Goal: Transaction & Acquisition: Purchase product/service

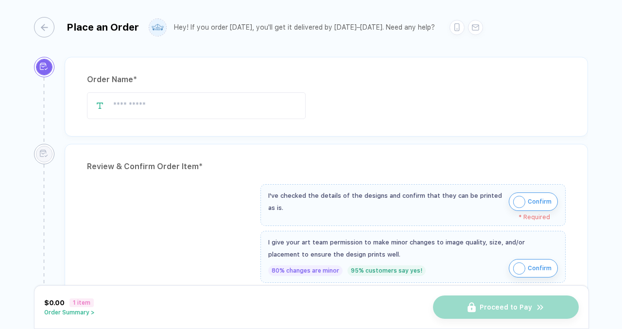
type input "**********"
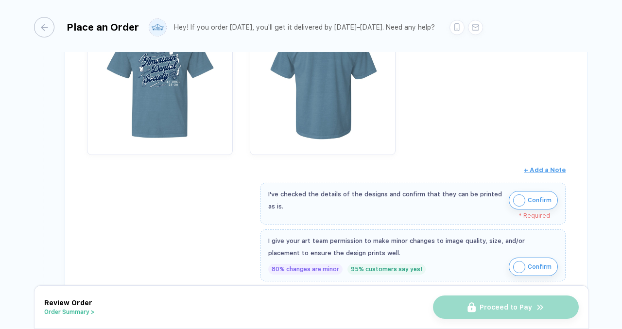
scroll to position [267, 0]
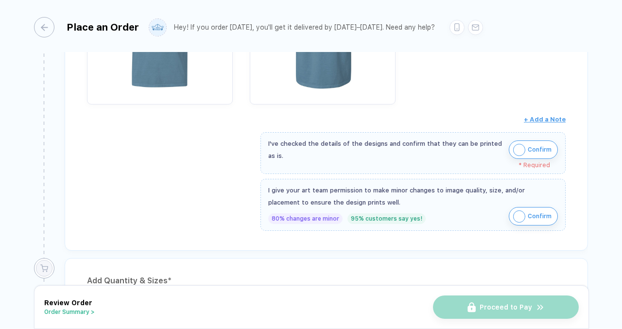
click at [515, 150] on img "button" at bounding box center [519, 150] width 12 height 12
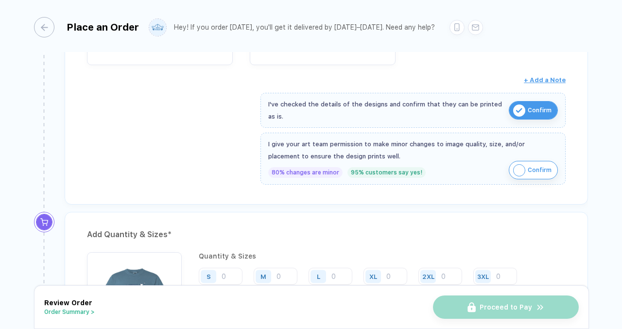
scroll to position [304, 0]
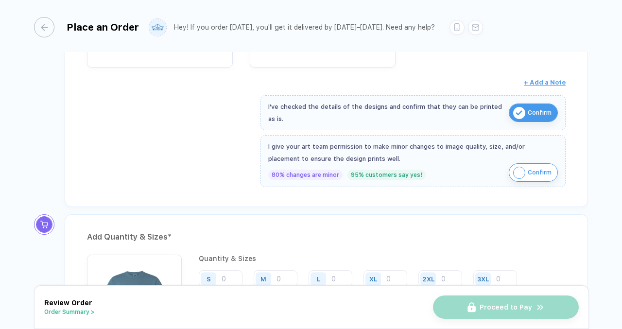
click at [518, 167] on img "button" at bounding box center [519, 173] width 12 height 12
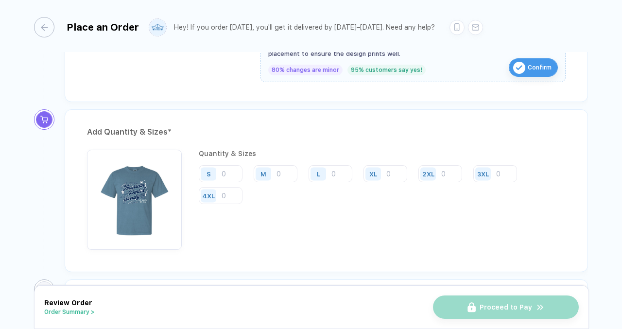
scroll to position [419, 0]
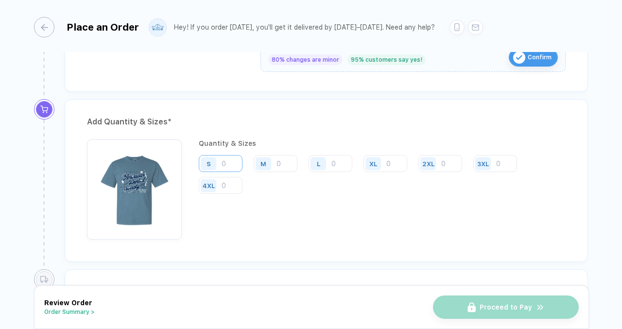
click at [225, 164] on input "number" at bounding box center [221, 163] width 44 height 17
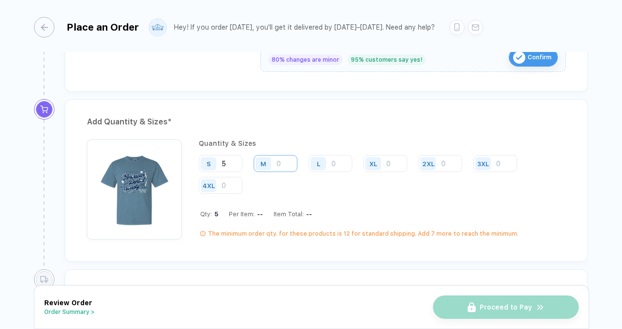
type input "5"
click at [291, 164] on input "number" at bounding box center [276, 163] width 44 height 17
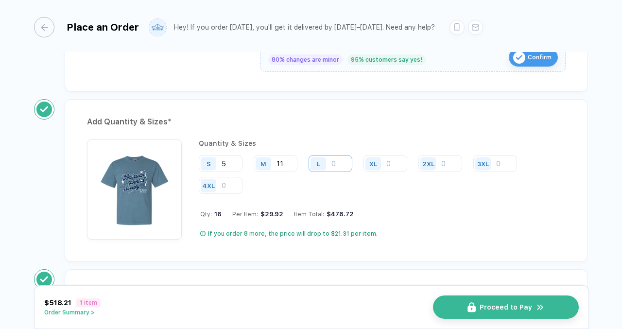
type input "11"
click at [341, 163] on input "number" at bounding box center [330, 163] width 44 height 17
type input "7"
click at [397, 164] on input "number" at bounding box center [385, 163] width 44 height 17
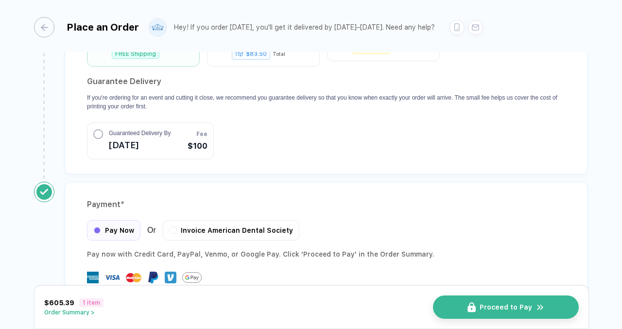
scroll to position [921, 0]
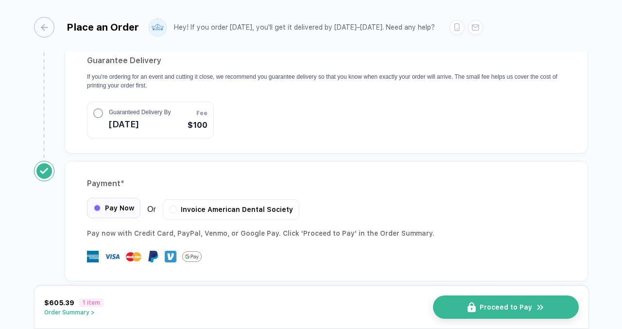
type input "2"
click at [124, 204] on span "Pay Now" at bounding box center [119, 208] width 29 height 8
click at [127, 204] on span "Pay Now" at bounding box center [119, 208] width 29 height 8
click at [480, 310] on img "button" at bounding box center [477, 307] width 8 height 10
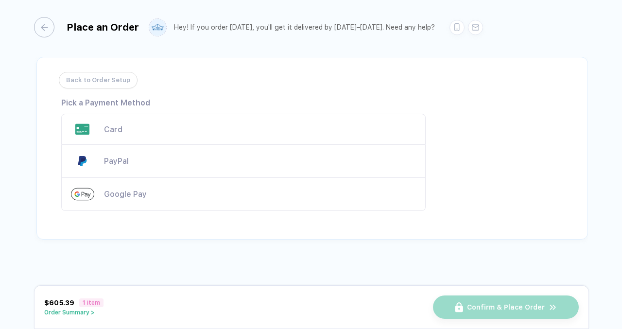
click at [157, 124] on div "Card" at bounding box center [243, 129] width 364 height 31
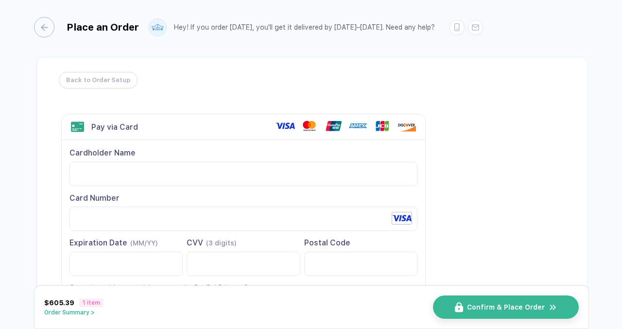
click at [84, 312] on button "Order Summary >" at bounding box center [73, 312] width 59 height 7
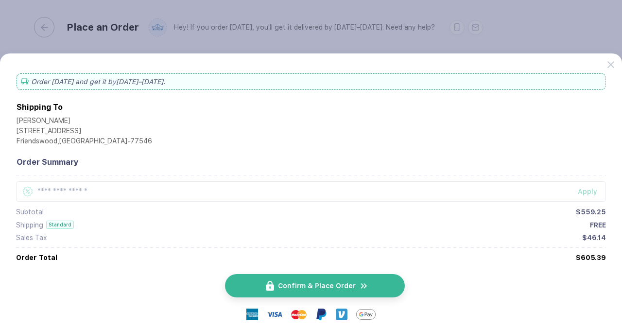
click at [246, 281] on button "Confirm & Place Order" at bounding box center [315, 285] width 180 height 23
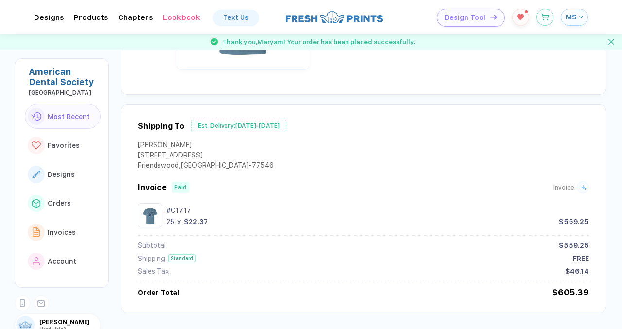
scroll to position [223, 0]
